Goal: Navigation & Orientation: Find specific page/section

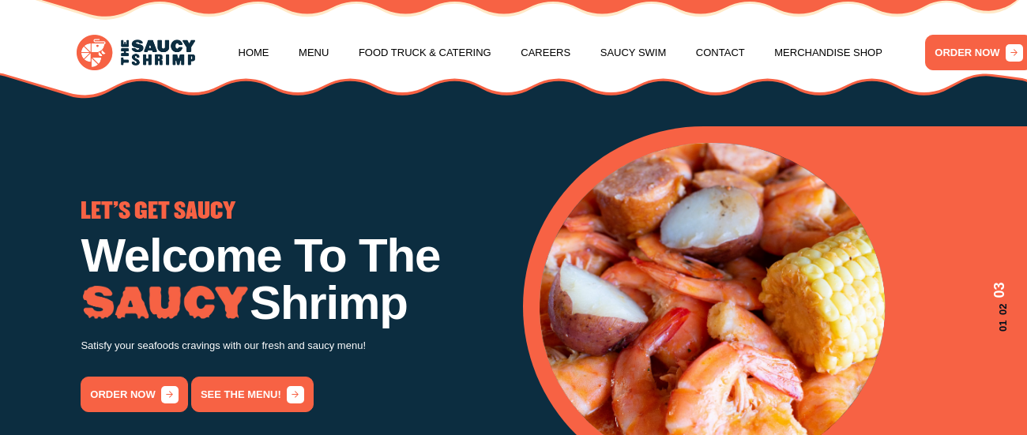
scroll to position [79, 0]
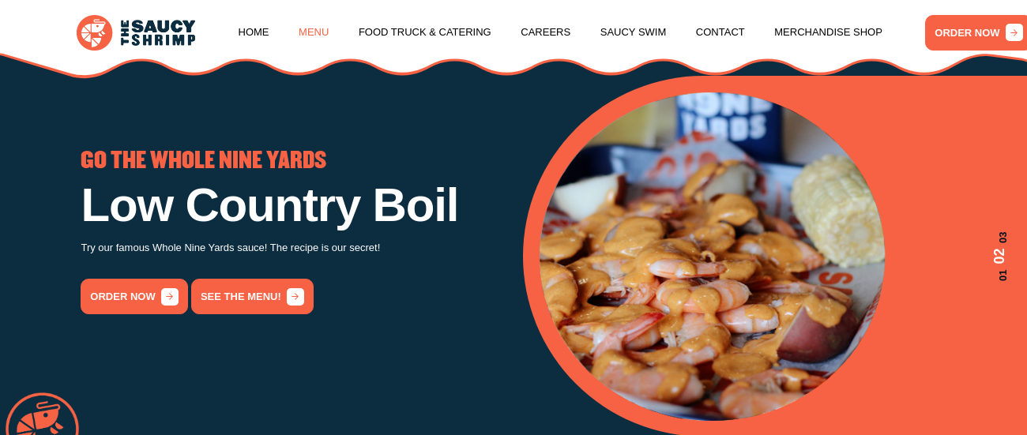
click at [310, 28] on link "Menu" at bounding box center [314, 32] width 30 height 60
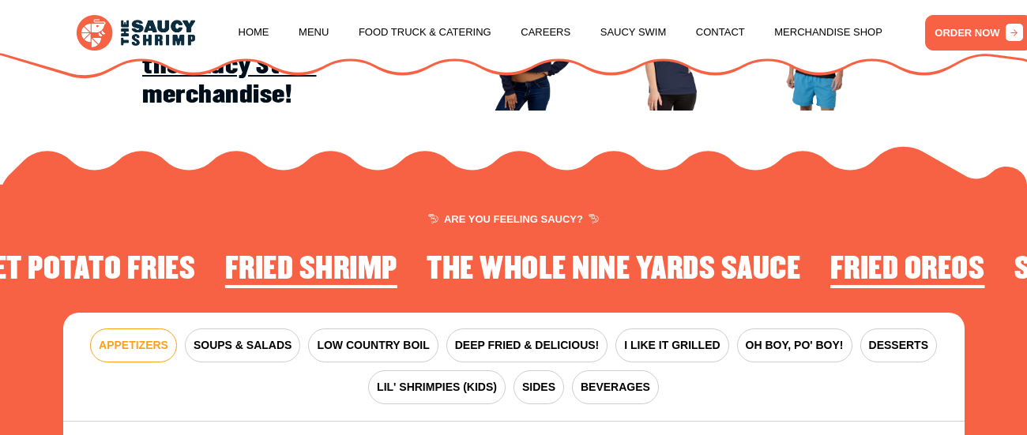
scroll to position [1502, 0]
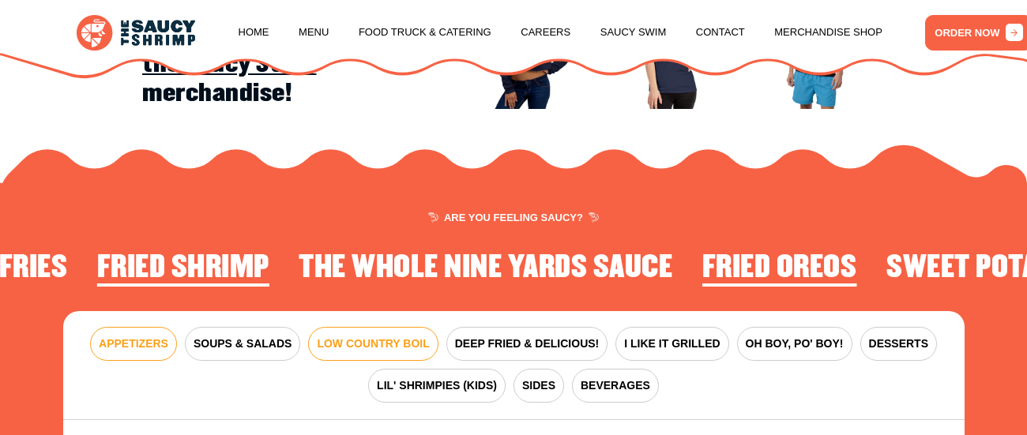
click at [322, 352] on span "LOW COUNTRY BOIL" at bounding box center [373, 344] width 112 height 17
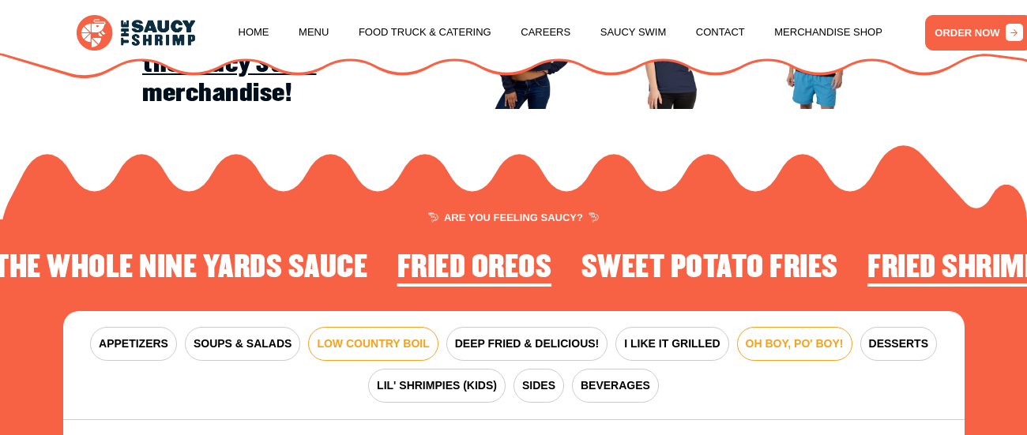
click at [805, 352] on span "OH BOY, PO' BOY!" at bounding box center [794, 344] width 98 height 17
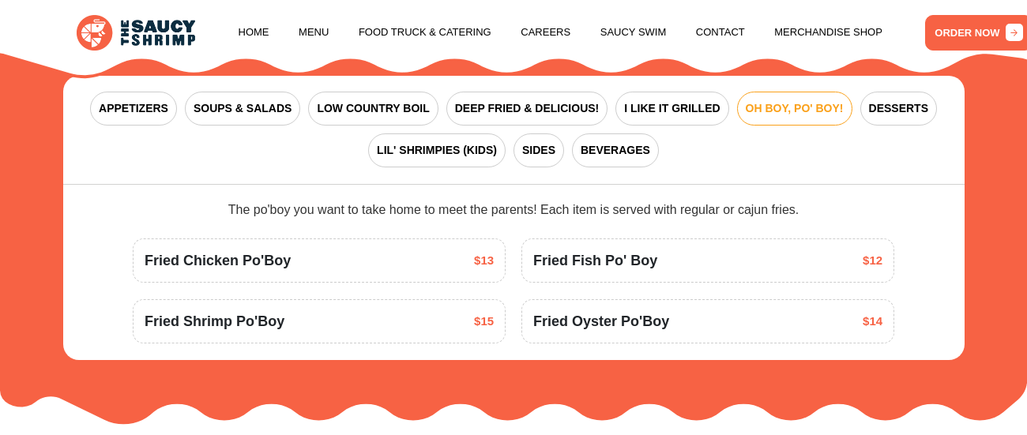
scroll to position [1739, 0]
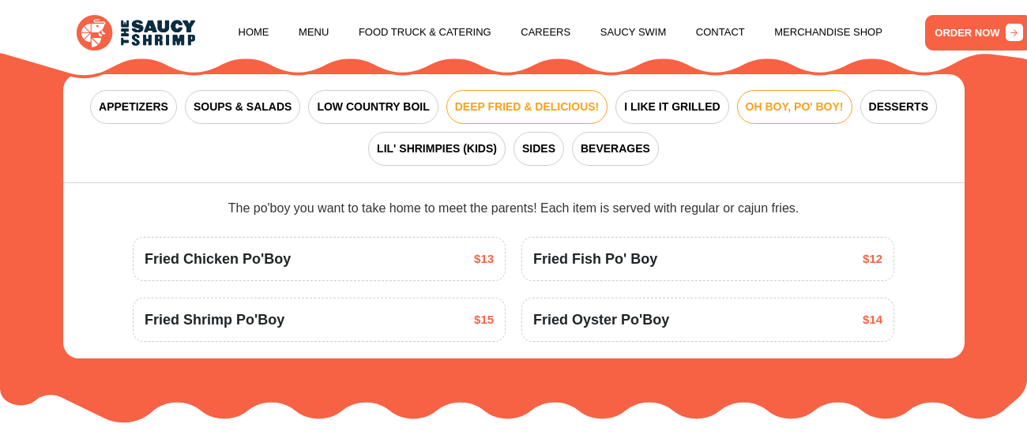
click at [477, 115] on span "DEEP FRIED & DELICIOUS!" at bounding box center [527, 107] width 145 height 17
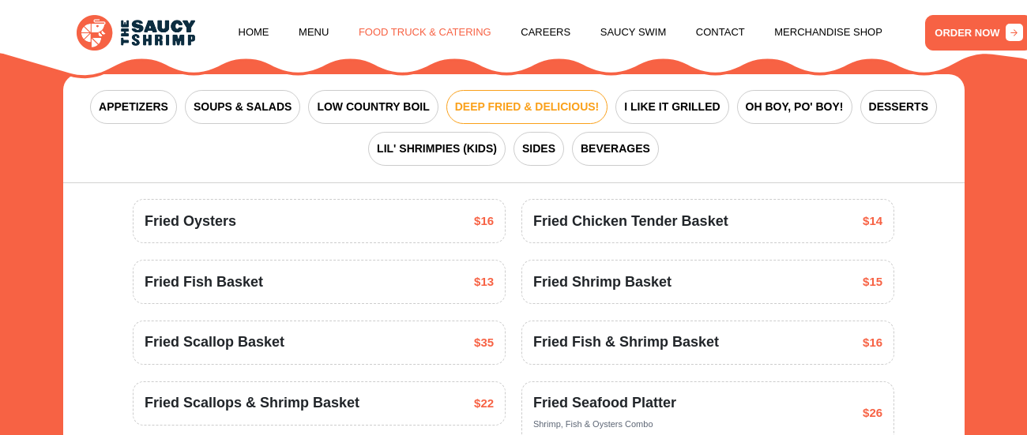
click at [419, 37] on link "Food Truck & Catering" at bounding box center [425, 32] width 133 height 60
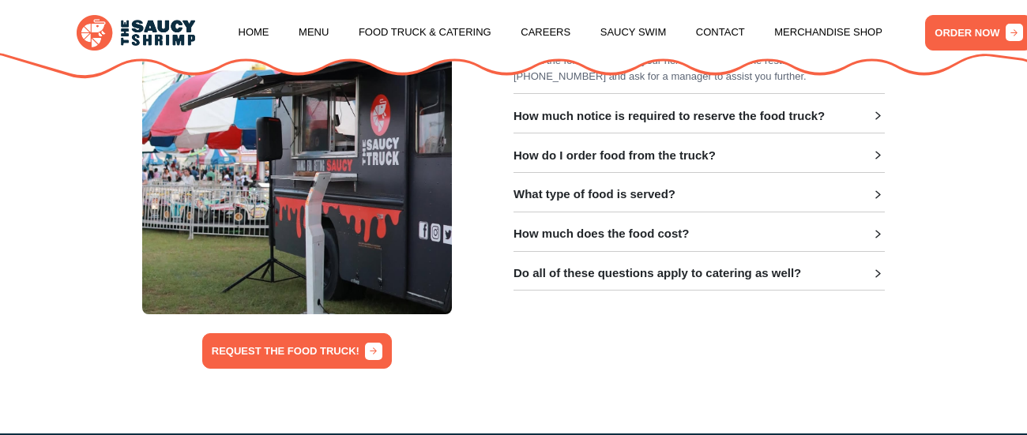
scroll to position [553, 0]
